Goal: Information Seeking & Learning: Learn about a topic

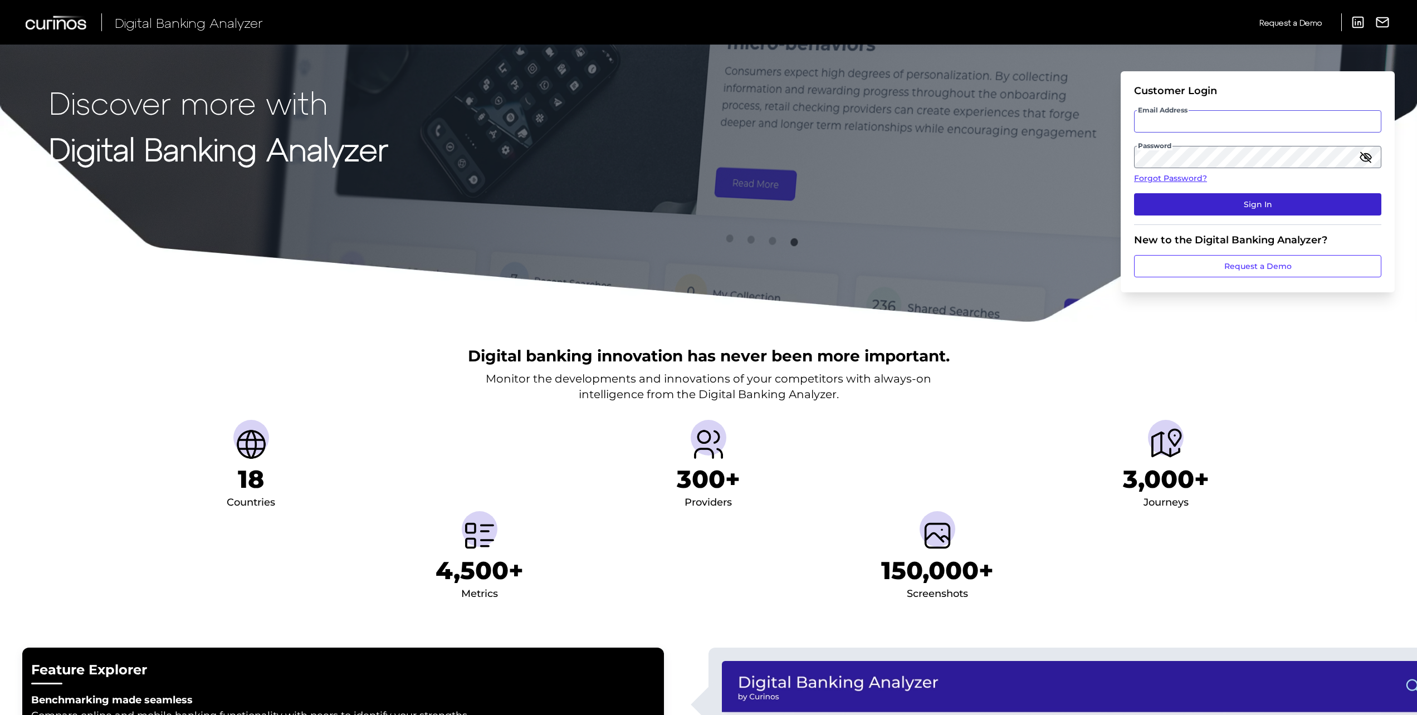
type input "stefan.pienkowski@curinos.com"
click at [1241, 204] on button "Sign In" at bounding box center [1257, 204] width 247 height 22
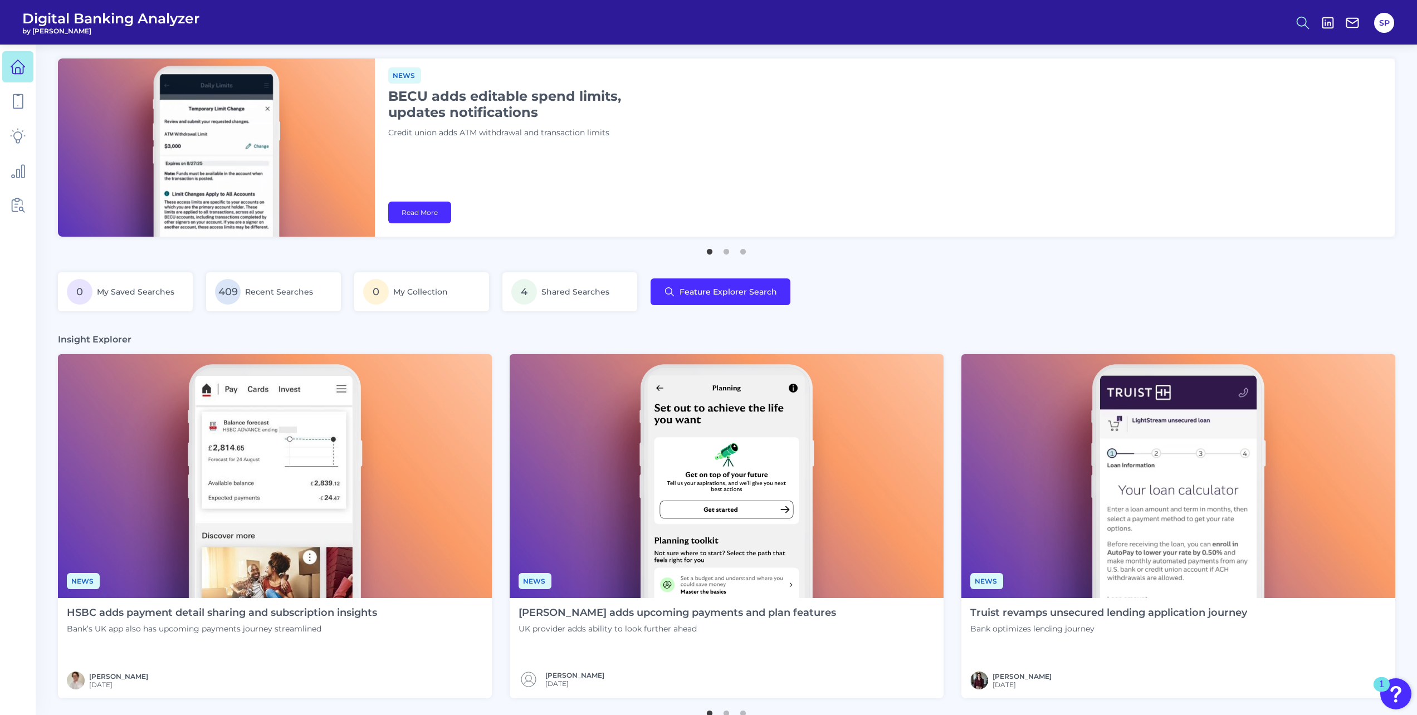
click at [1310, 28] on button at bounding box center [1303, 23] width 26 height 26
click at [1230, 81] on button "Feature Explorer Search" at bounding box center [1248, 81] width 134 height 28
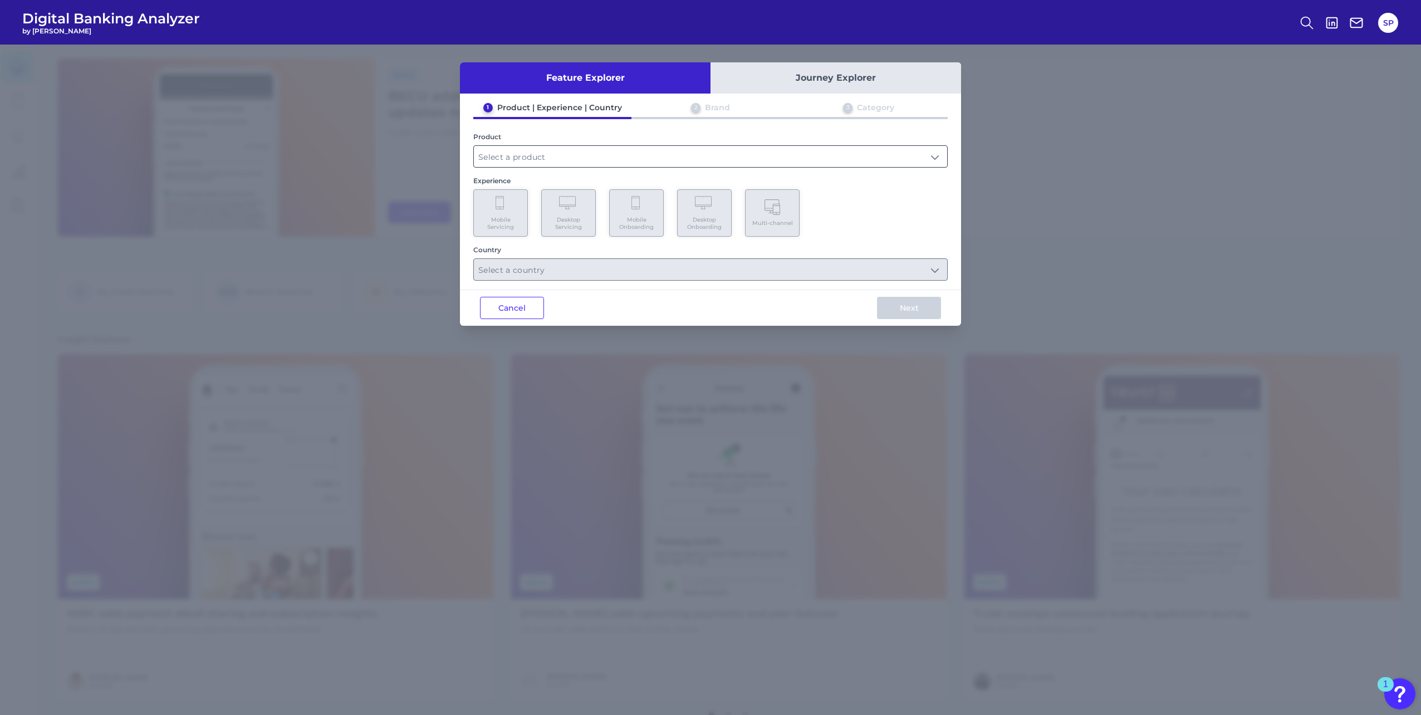
click at [596, 152] on input "text" at bounding box center [710, 156] width 473 height 21
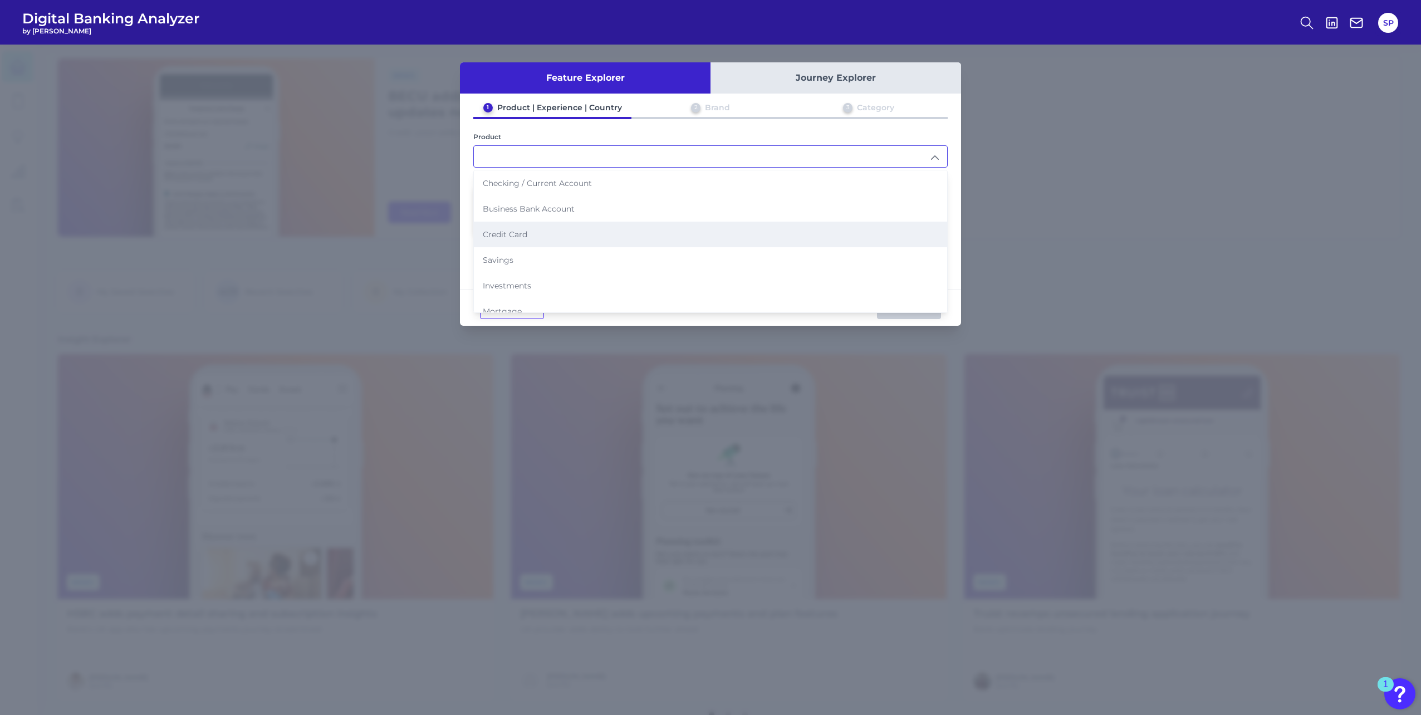
click at [544, 231] on li "Credit Card" at bounding box center [710, 235] width 473 height 26
type input "Credit Card"
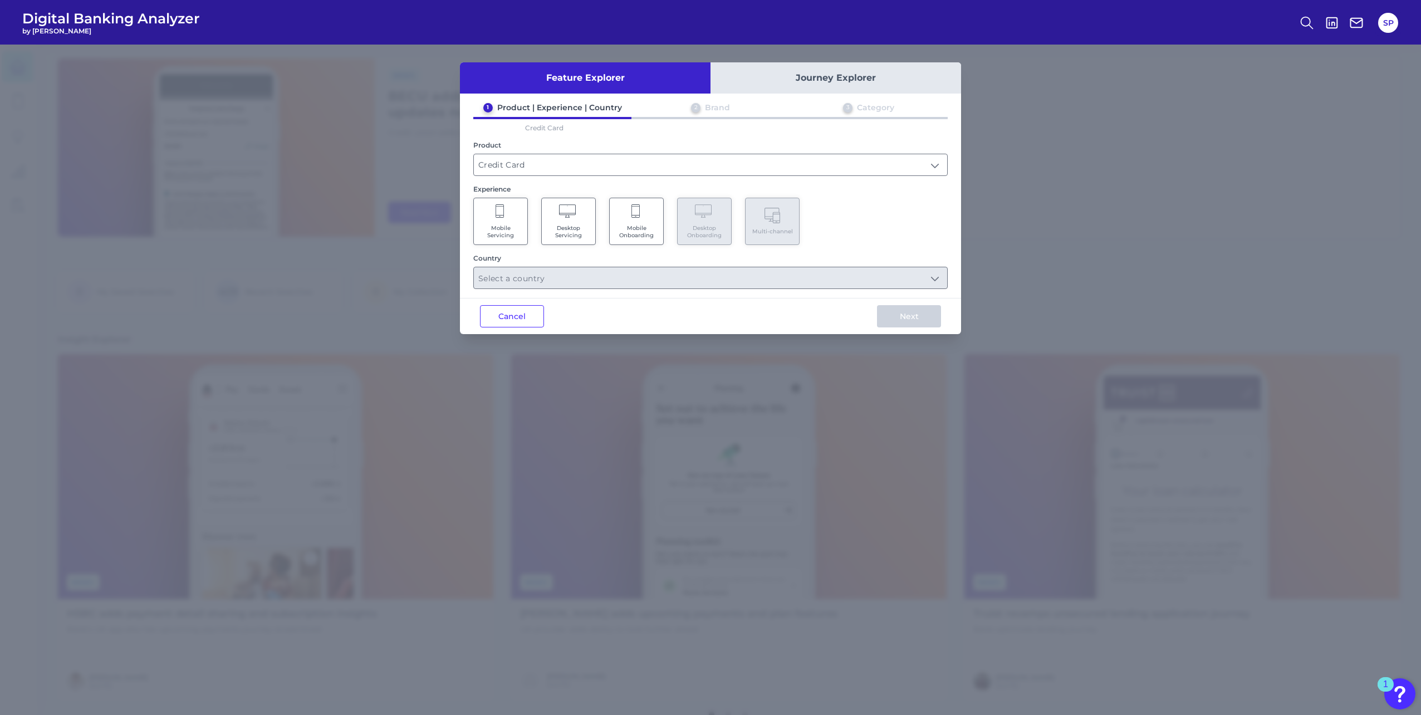
click at [521, 229] on span "Mobile Servicing" at bounding box center [501, 231] width 42 height 14
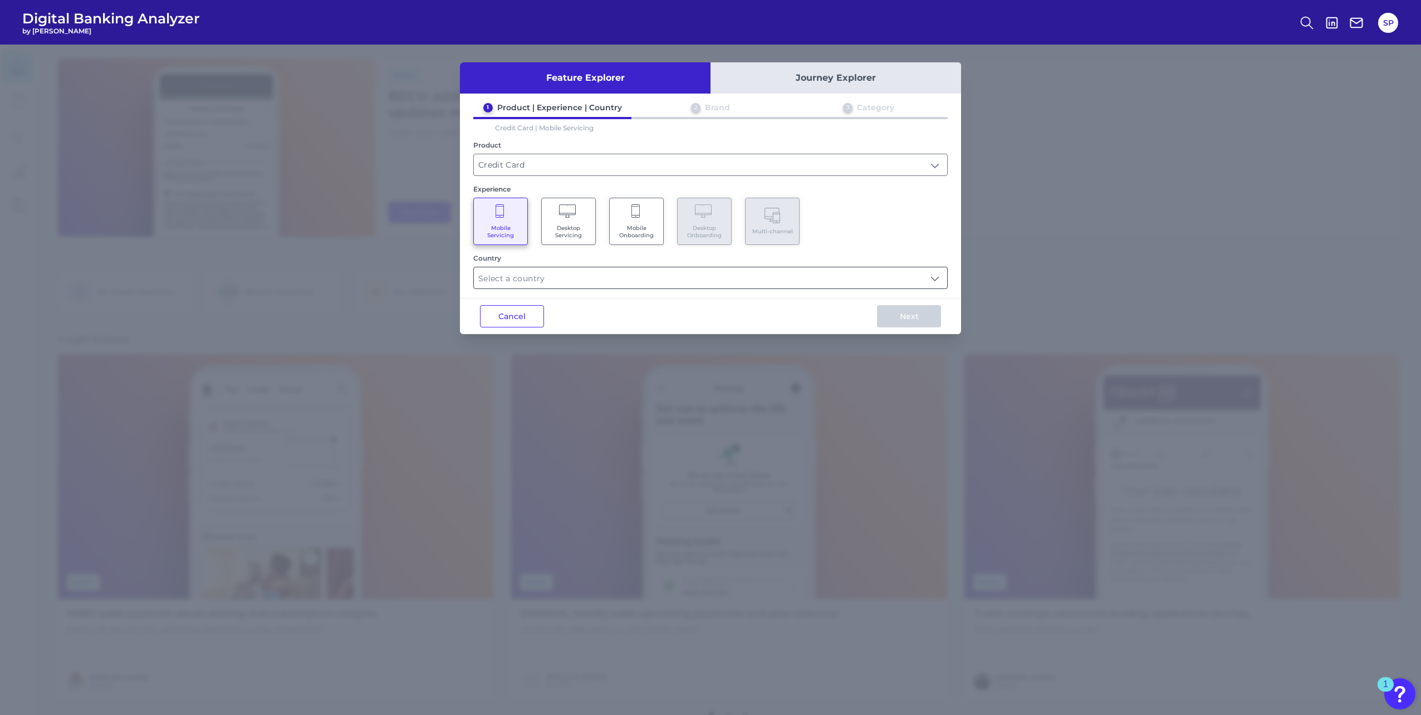
click at [604, 274] on input "text" at bounding box center [710, 277] width 473 height 21
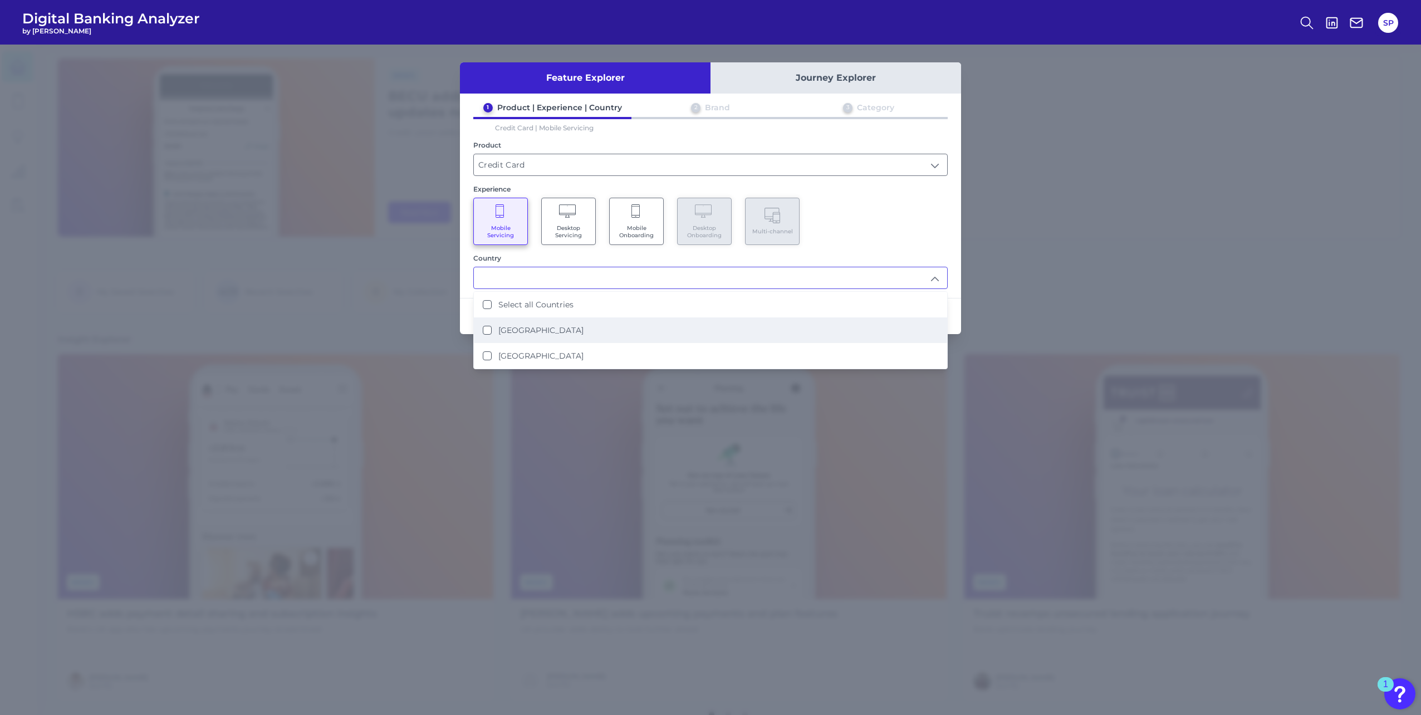
click at [565, 326] on li "[GEOGRAPHIC_DATA]" at bounding box center [710, 330] width 473 height 26
type input "[GEOGRAPHIC_DATA]"
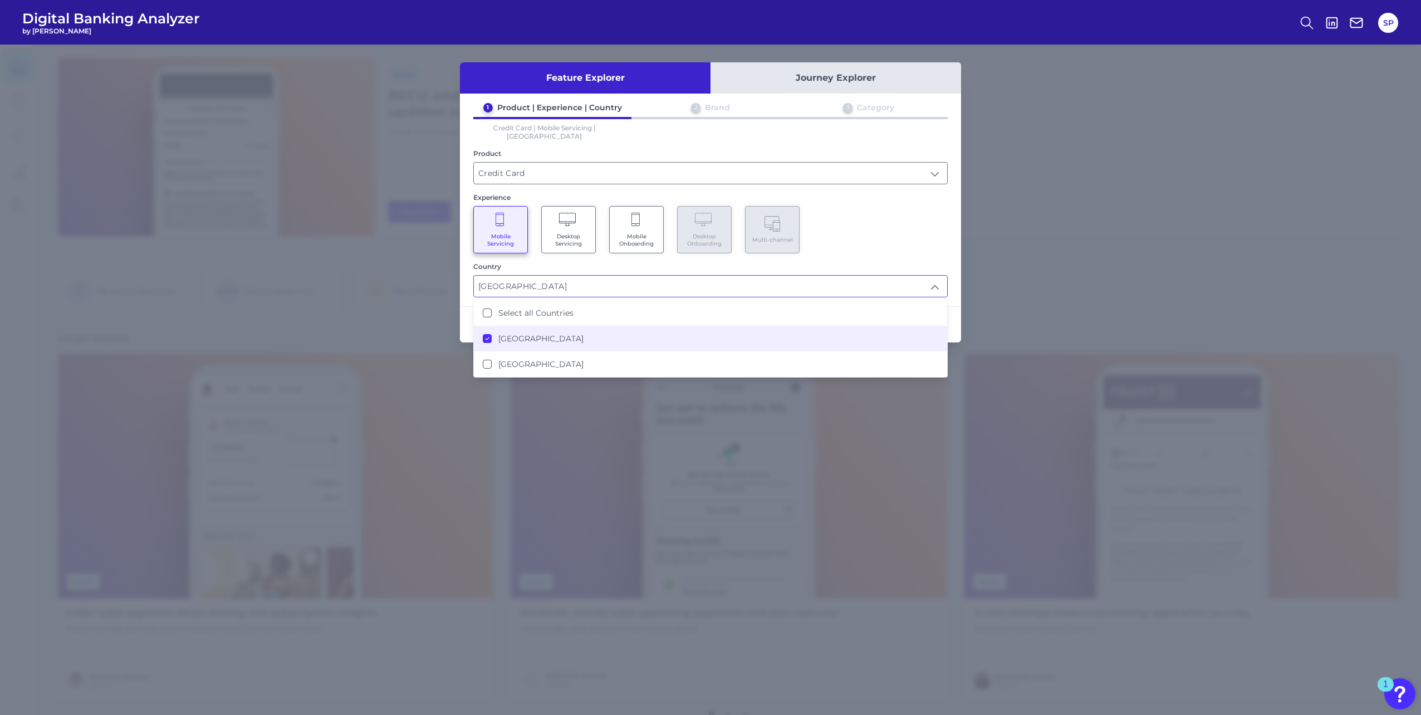
click at [857, 215] on div "Mobile Servicing Desktop Servicing Mobile Onboarding Desktop Onboarding Multi-c…" at bounding box center [710, 229] width 475 height 47
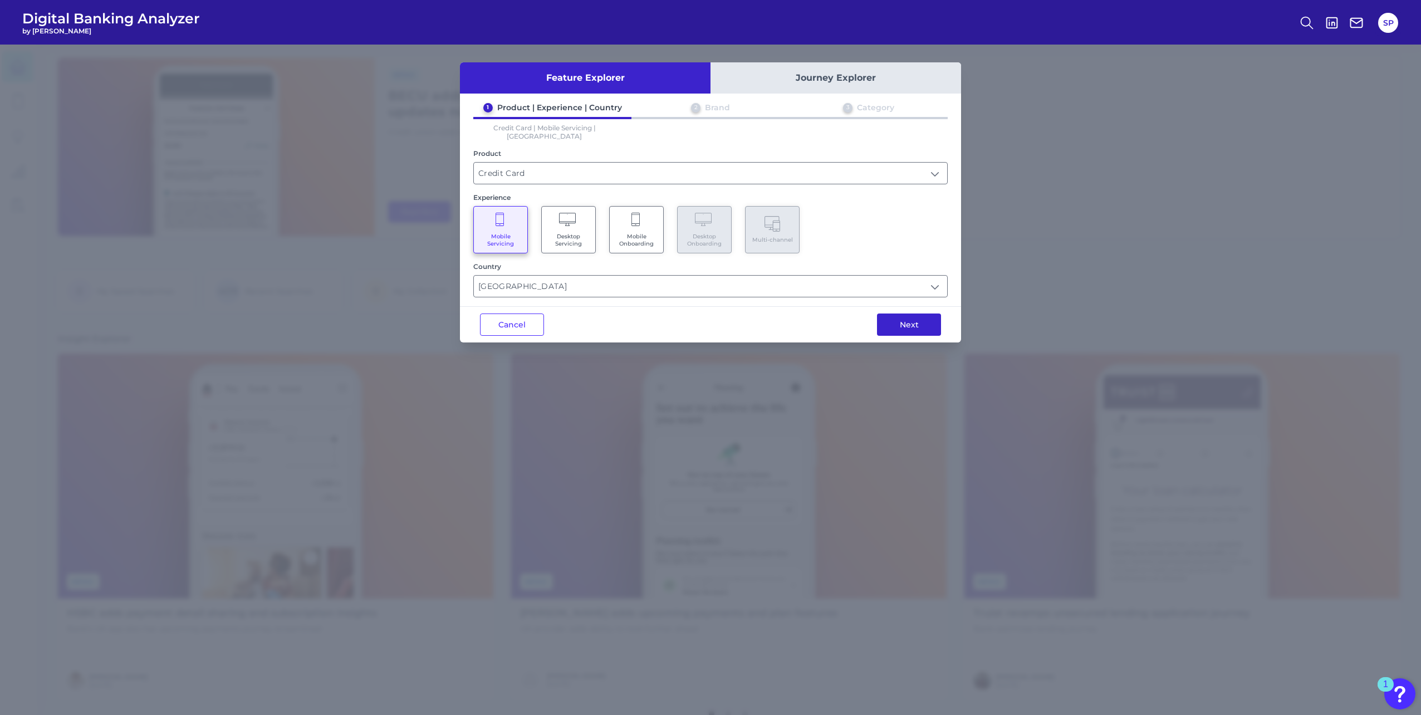
click at [912, 314] on button "Next" at bounding box center [909, 325] width 64 height 22
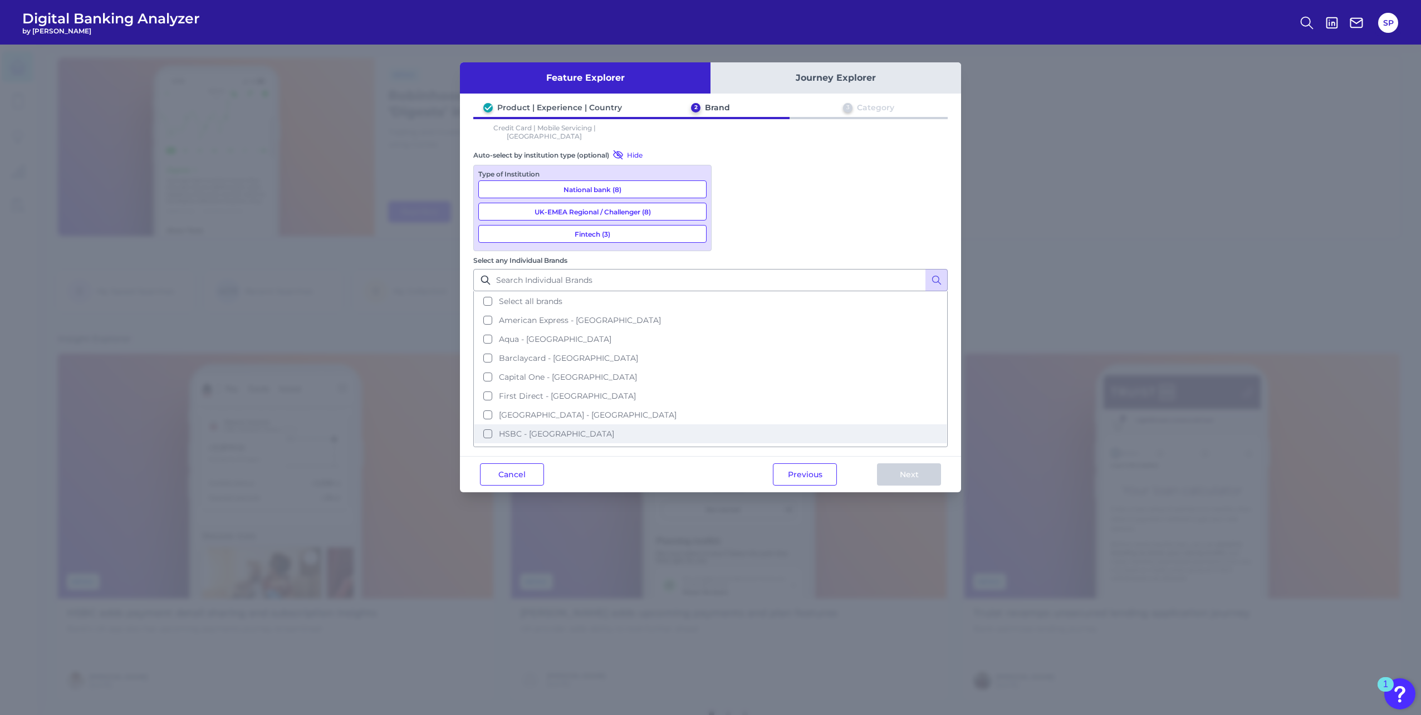
click at [614, 429] on span "HSBC - [GEOGRAPHIC_DATA]" at bounding box center [556, 434] width 115 height 10
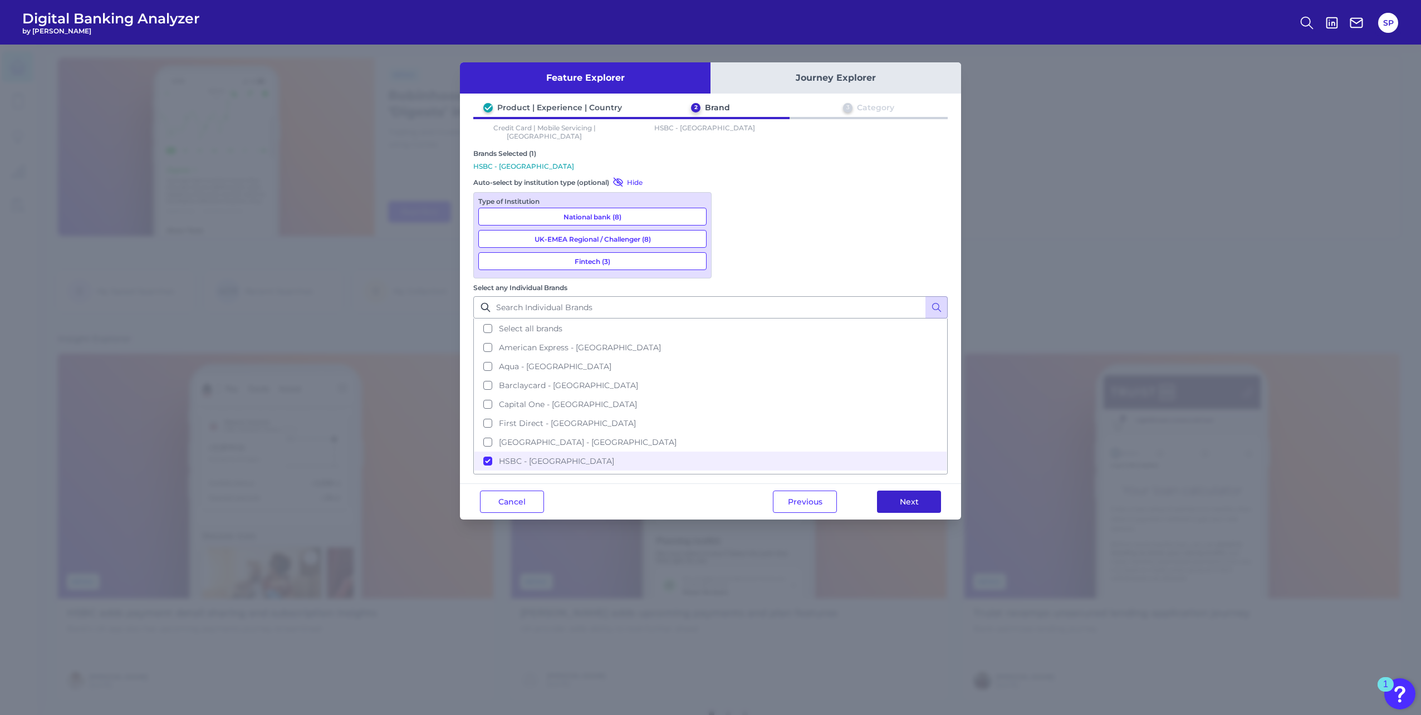
click at [912, 491] on button "Next" at bounding box center [909, 502] width 64 height 22
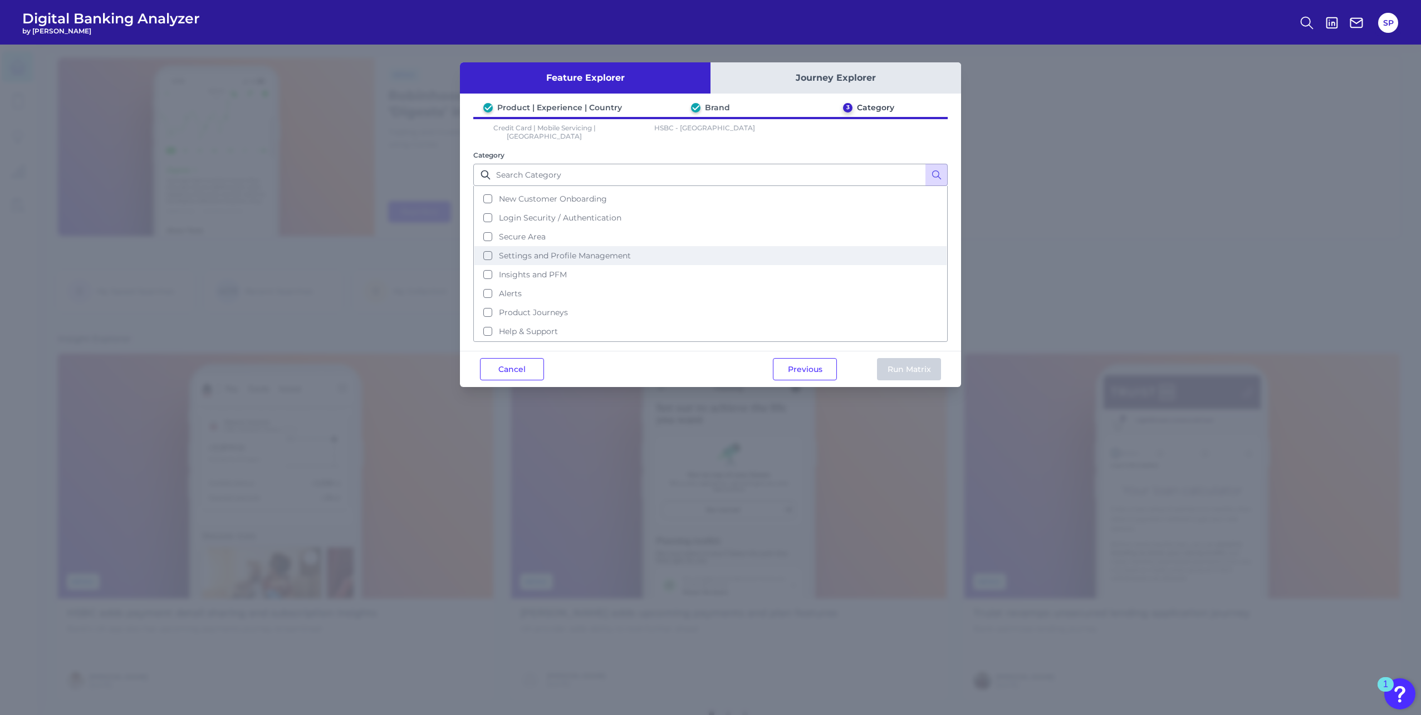
scroll to position [0, 0]
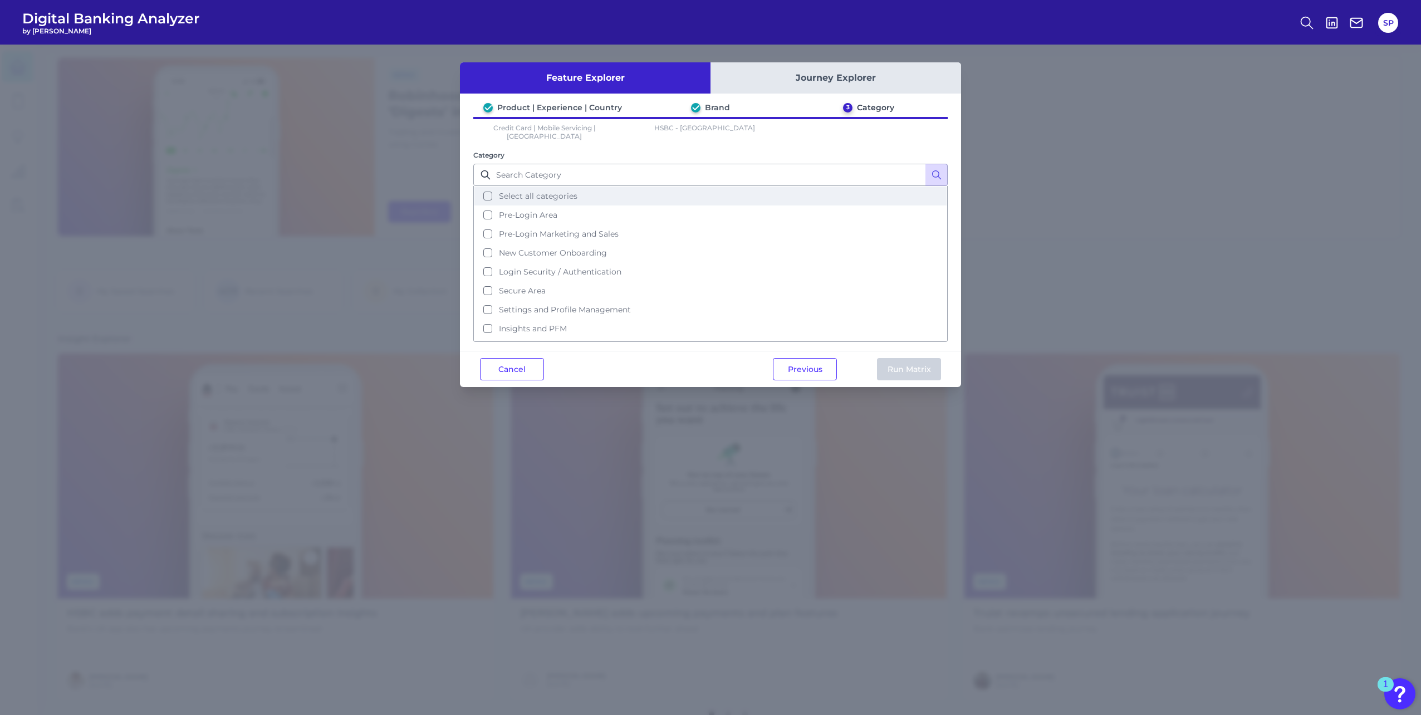
click at [611, 192] on button "Select all categories" at bounding box center [711, 196] width 472 height 19
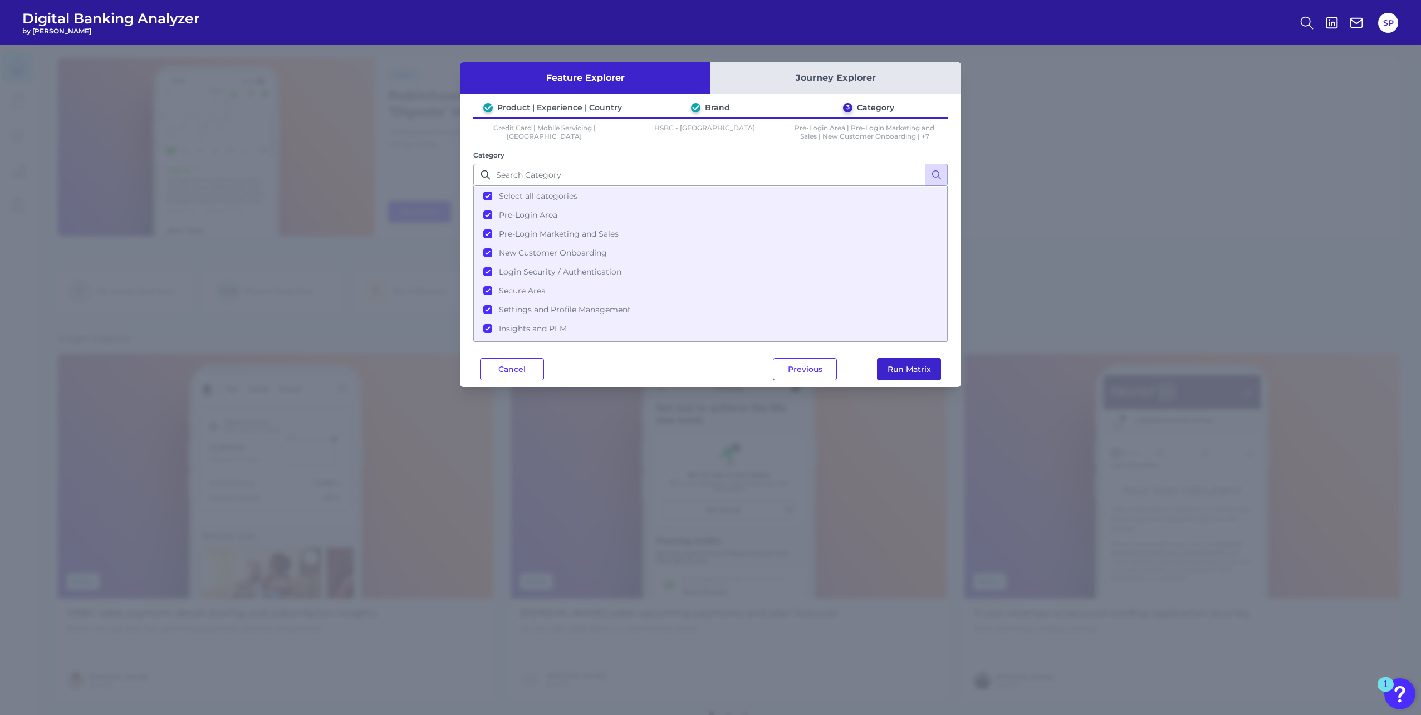
click at [887, 374] on button "Run Matrix" at bounding box center [909, 369] width 64 height 22
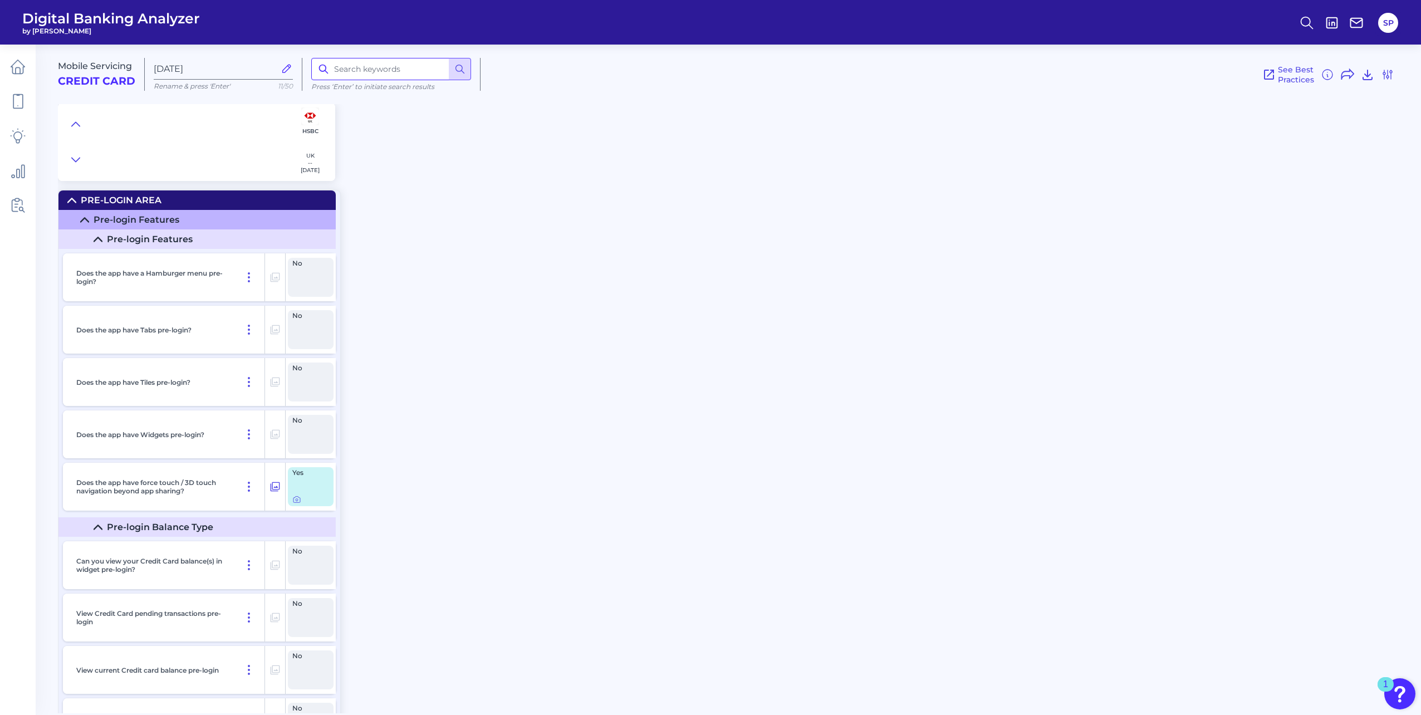
click at [405, 72] on input at bounding box center [391, 69] width 160 height 22
type input "closure"
